Goal: Transaction & Acquisition: Purchase product/service

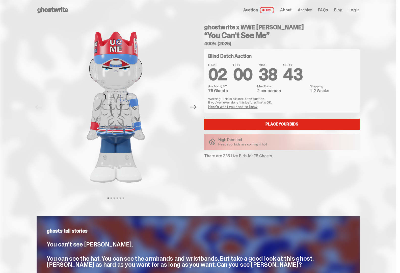
click at [241, 107] on link "Here's what you need to know" at bounding box center [232, 106] width 49 height 5
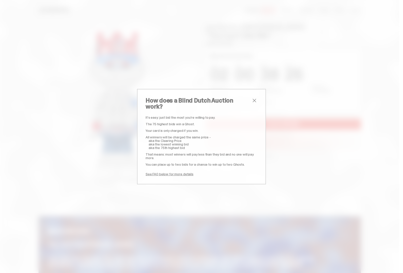
click at [252, 103] on span "close" at bounding box center [255, 100] width 6 height 6
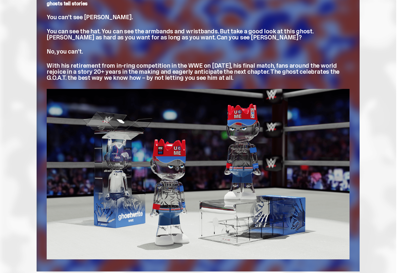
scroll to position [353, 0]
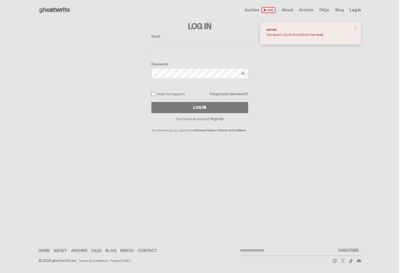
click at [170, 46] on input "Email" at bounding box center [200, 45] width 97 height 11
type input "**********"
click at [291, 12] on span "About" at bounding box center [288, 10] width 12 height 4
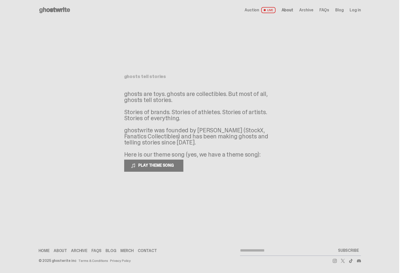
click at [123, 252] on link "Merch" at bounding box center [127, 250] width 13 height 4
